Goal: Information Seeking & Learning: Stay updated

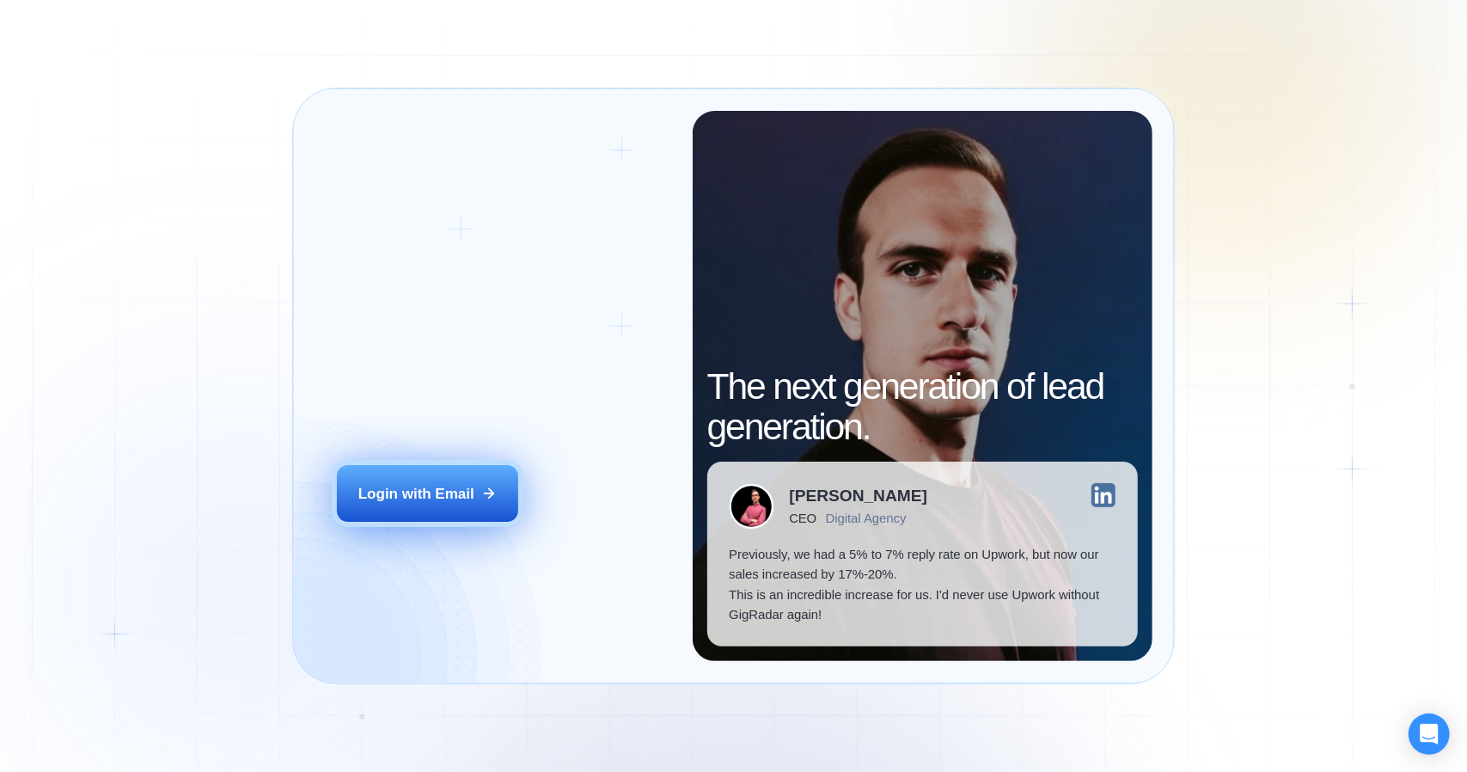
click at [454, 499] on div "Login with Email" at bounding box center [416, 494] width 116 height 20
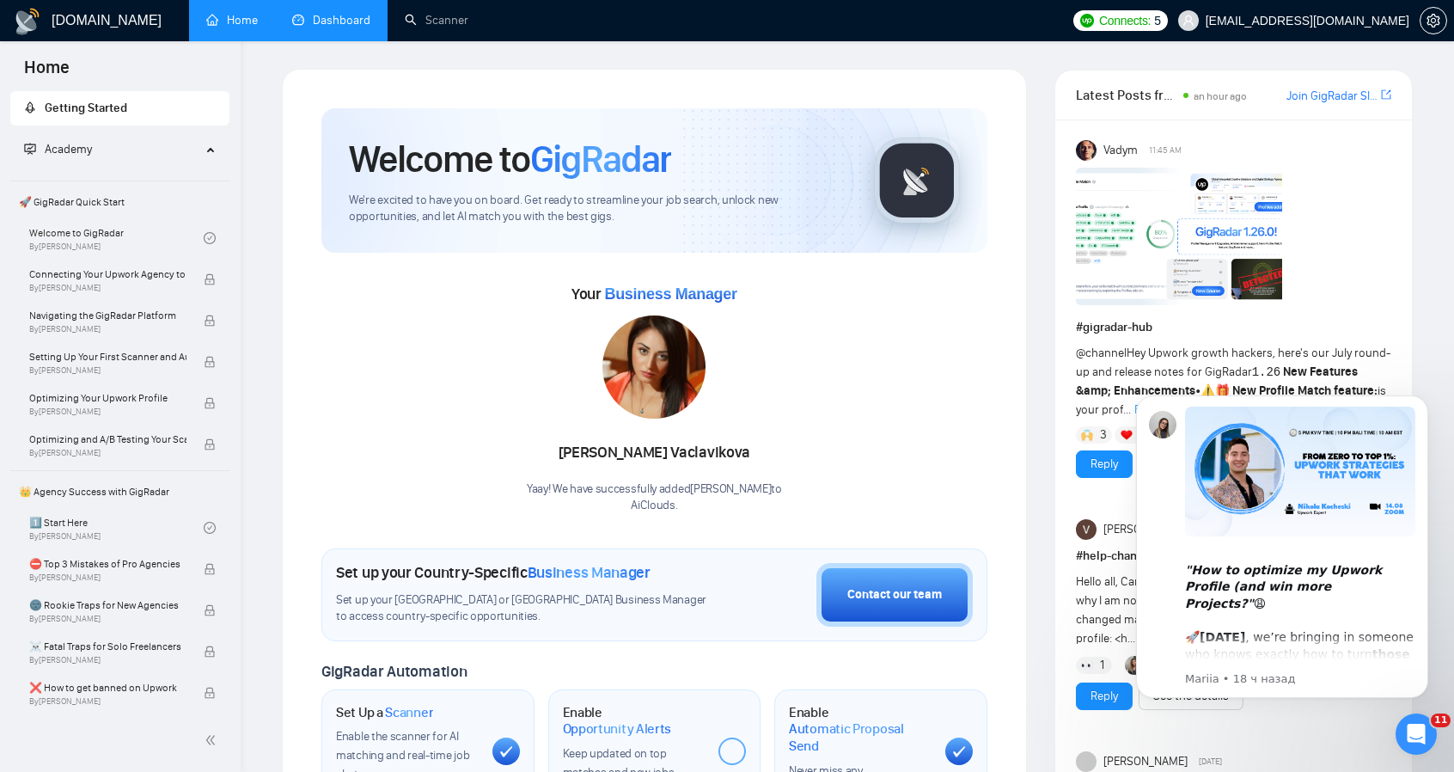
click at [349, 39] on li "Dashboard" at bounding box center [331, 20] width 113 height 41
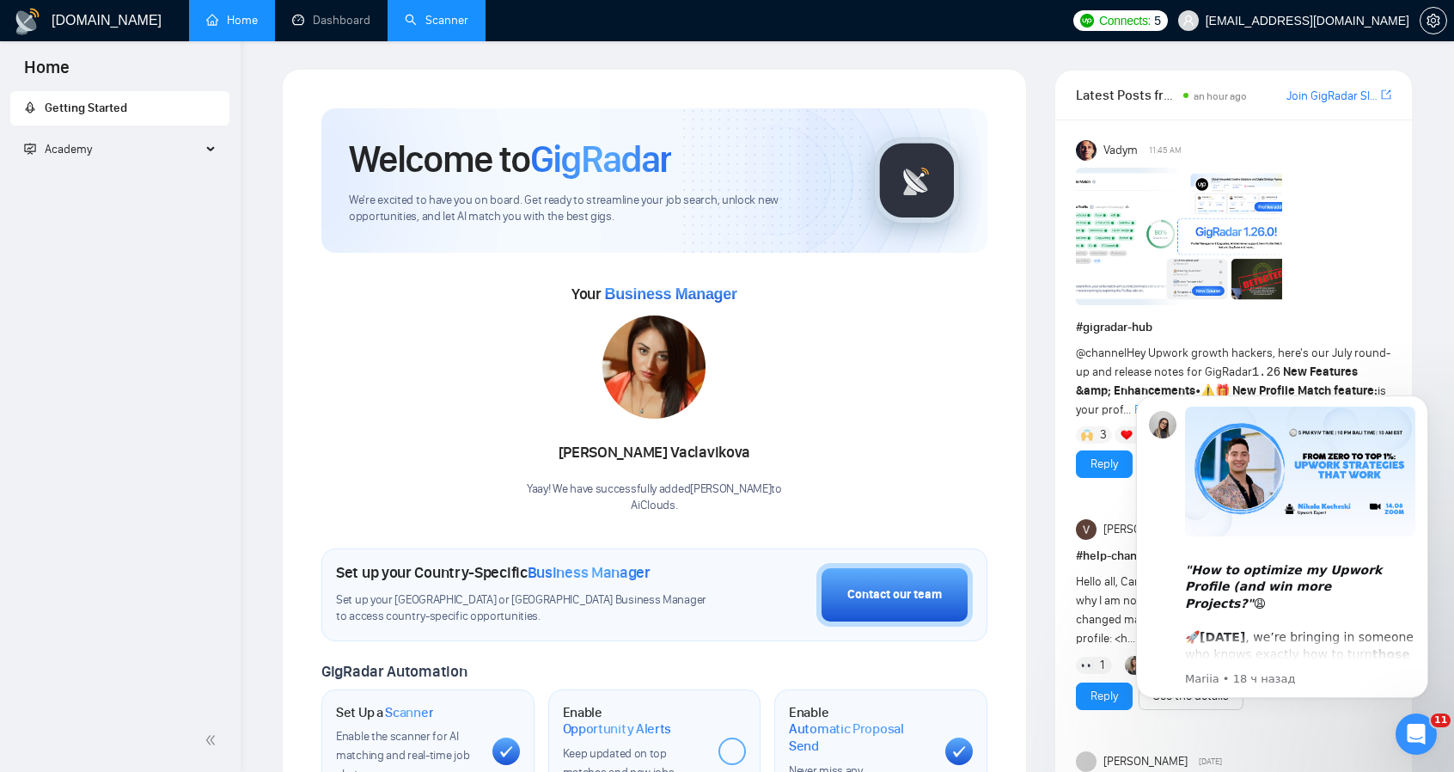
click at [446, 20] on link "Scanner" at bounding box center [437, 20] width 64 height 15
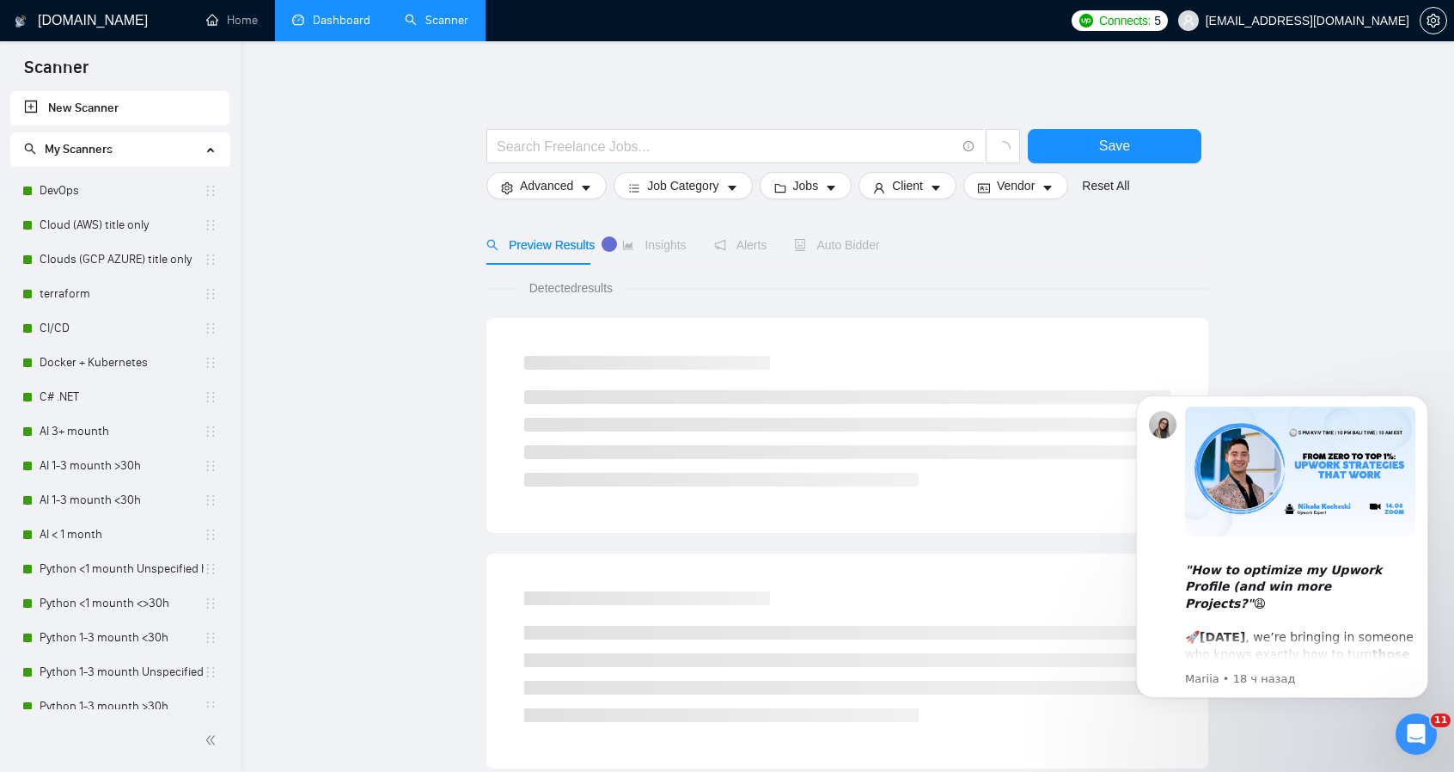
click at [364, 13] on link "Dashboard" at bounding box center [331, 20] width 78 height 15
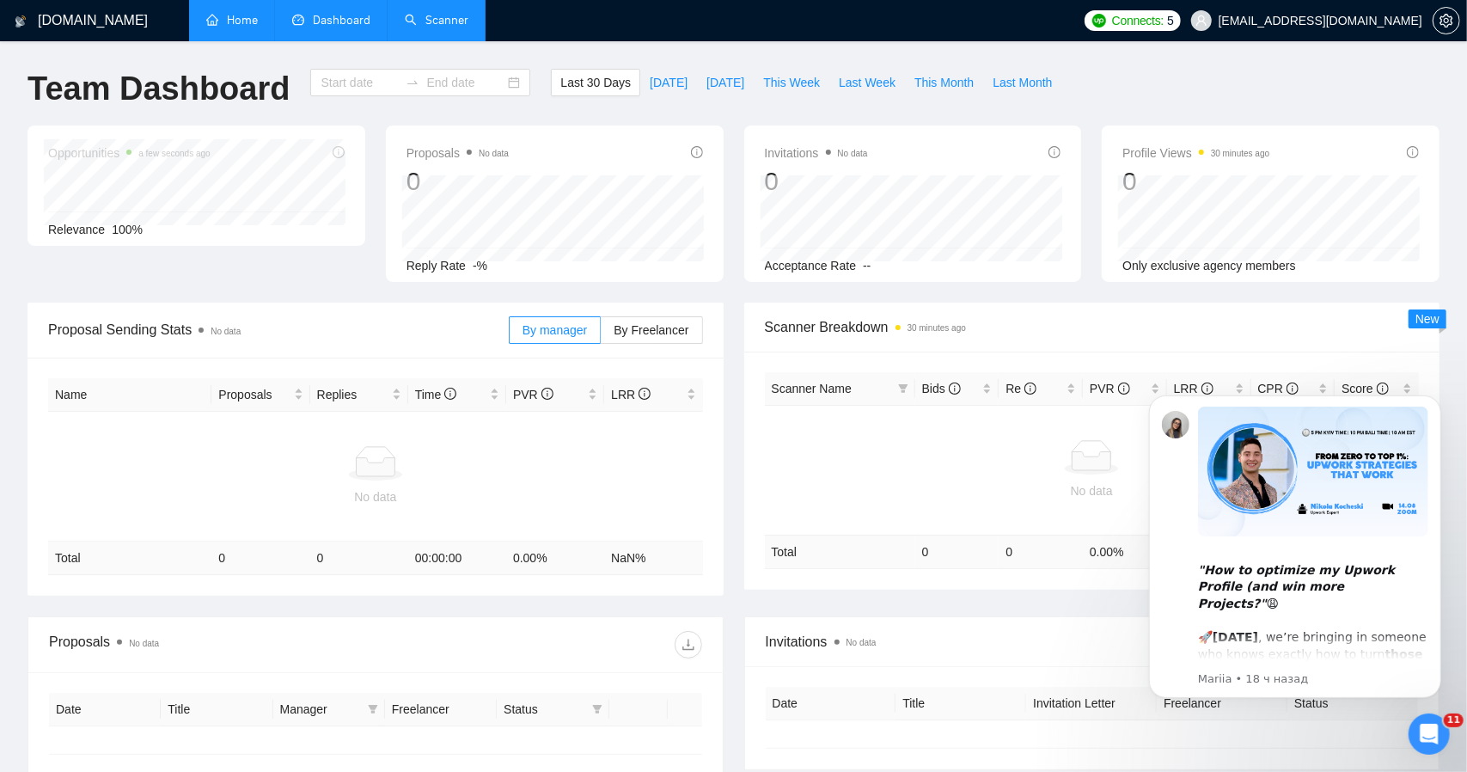
type input "[DATE]"
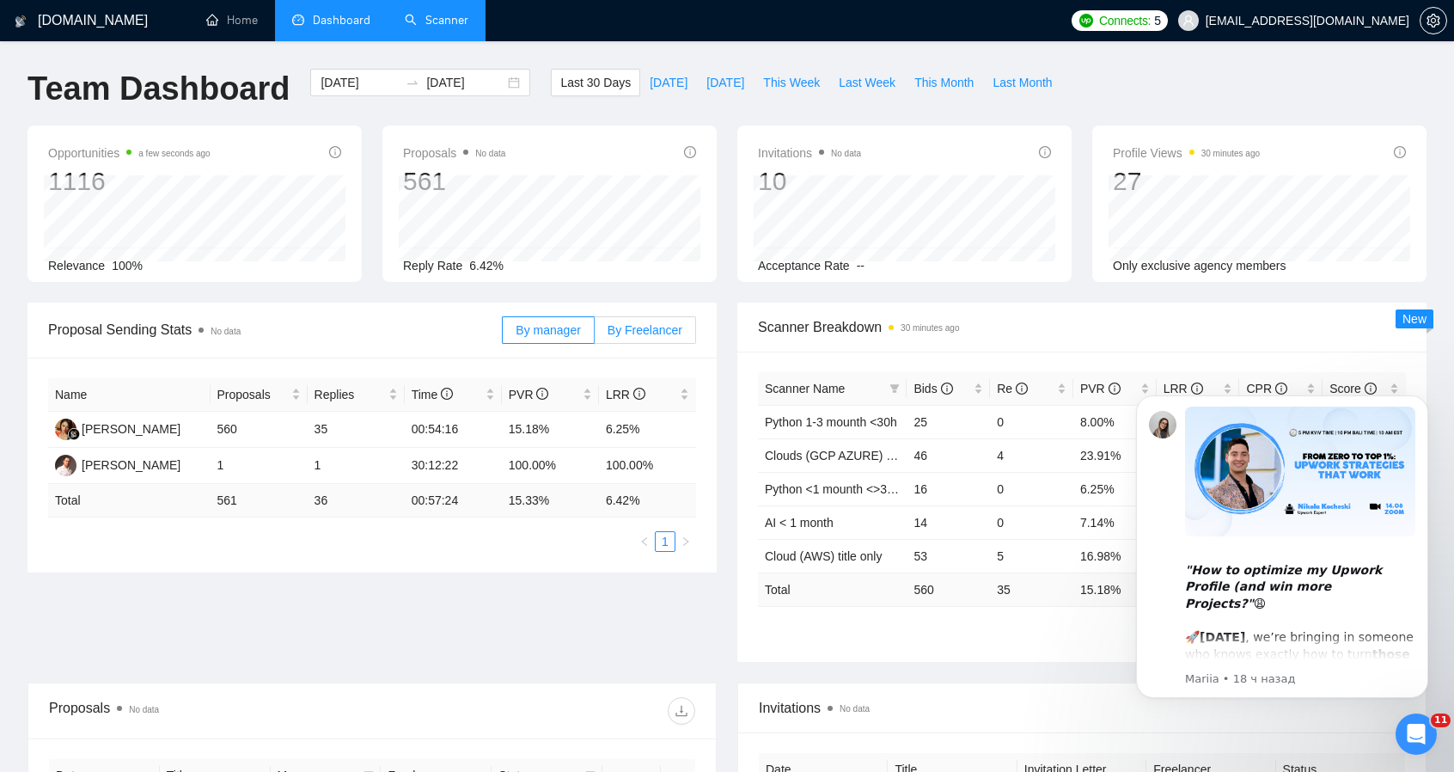
click at [662, 323] on span "By Freelancer" at bounding box center [645, 330] width 75 height 14
click at [595, 334] on input "By Freelancer" at bounding box center [595, 334] width 0 height 0
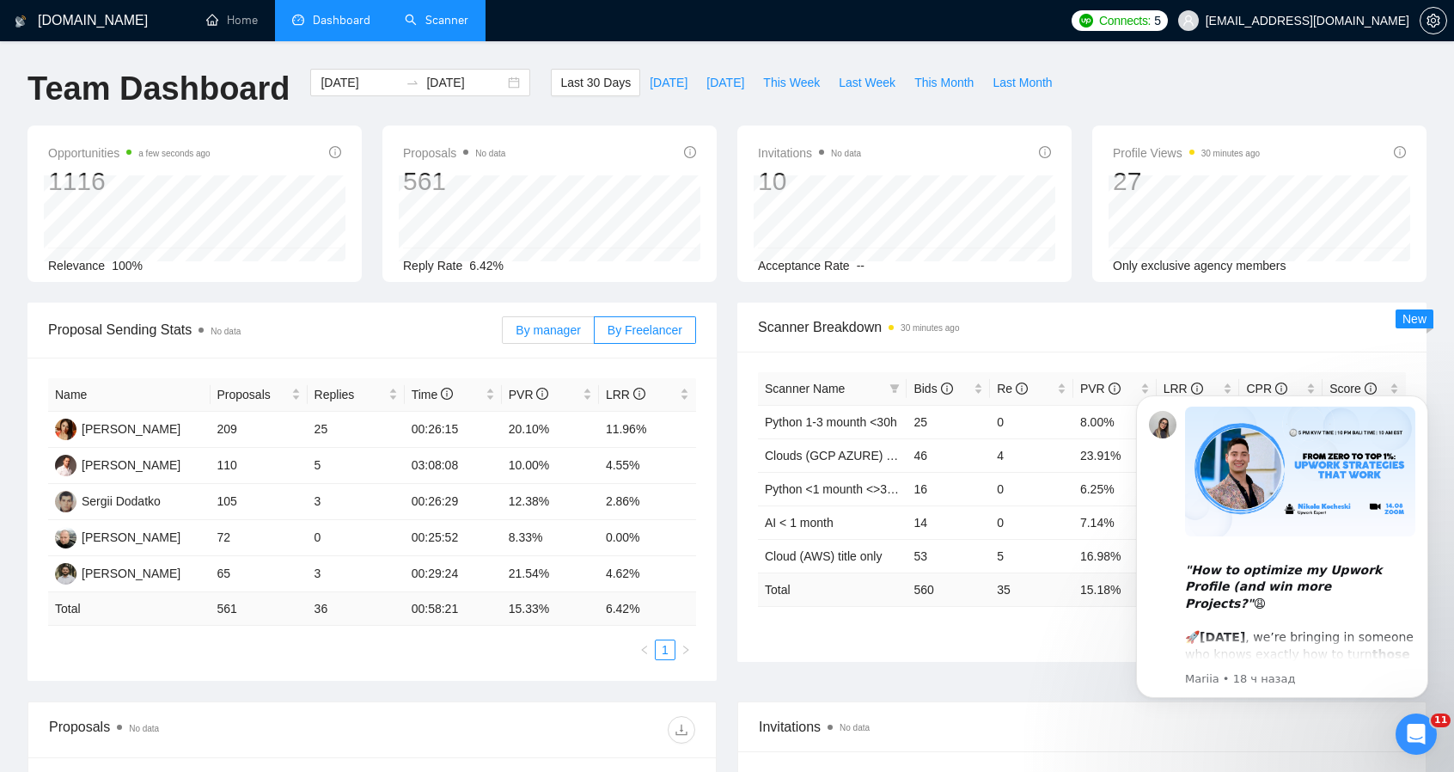
click at [550, 320] on label "By manager" at bounding box center [548, 329] width 92 height 27
click at [503, 334] on input "By manager" at bounding box center [503, 334] width 0 height 0
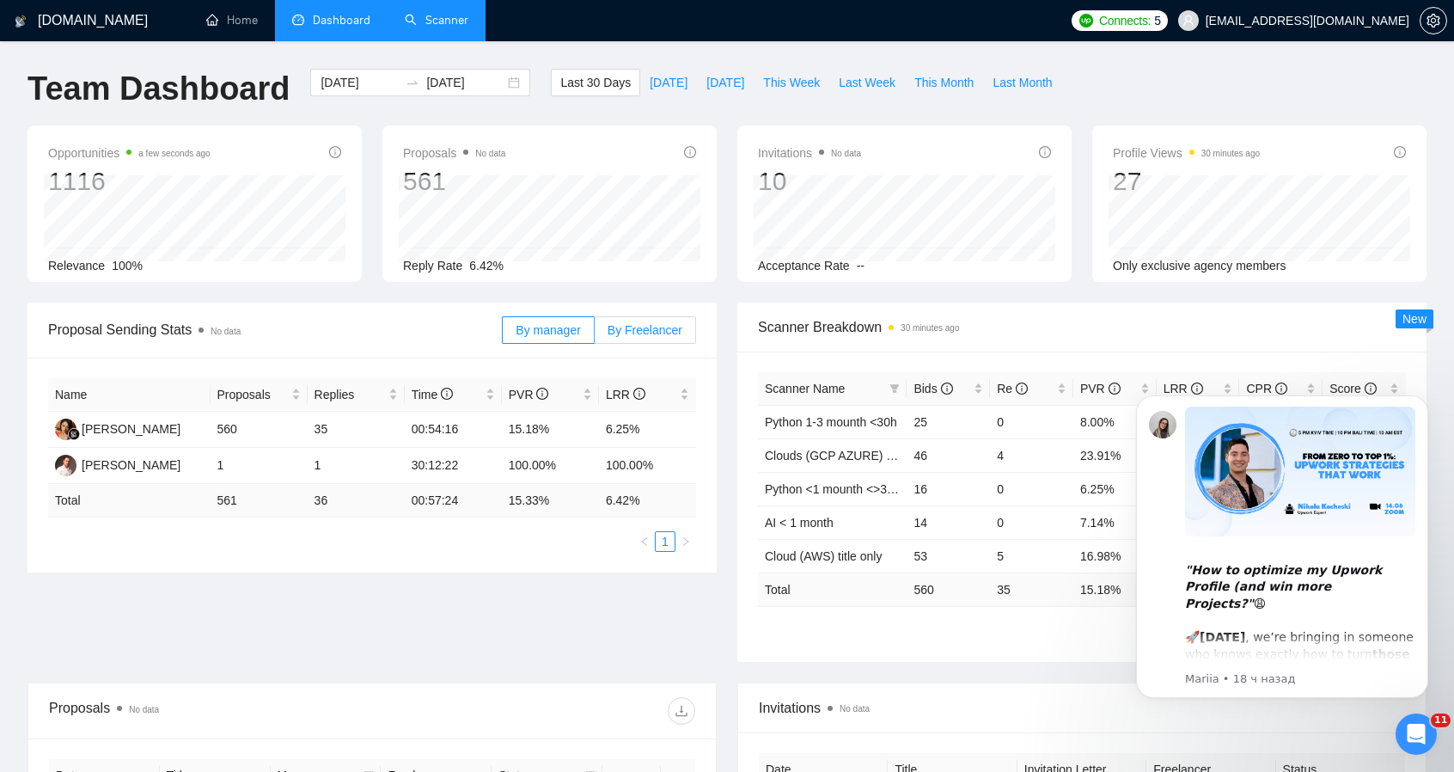
click at [642, 327] on span "By Freelancer" at bounding box center [645, 330] width 75 height 14
click at [595, 334] on input "By Freelancer" at bounding box center [595, 334] width 0 height 0
